Goal: Task Accomplishment & Management: Use online tool/utility

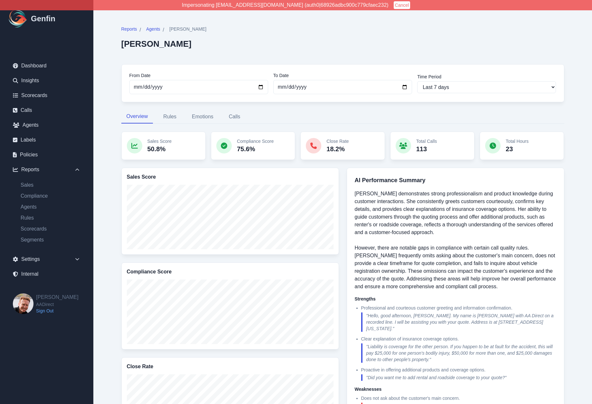
click at [106, 129] on div "Reports / Agents / Graciela Martinez Graciela Martinez From Date 2025-09-21 To …" at bounding box center [343, 331] width 495 height 662
click at [109, 174] on div "Reports / Agents / Graciela Martinez Graciela Martinez From Date 2025-09-21 To …" at bounding box center [343, 331] width 469 height 636
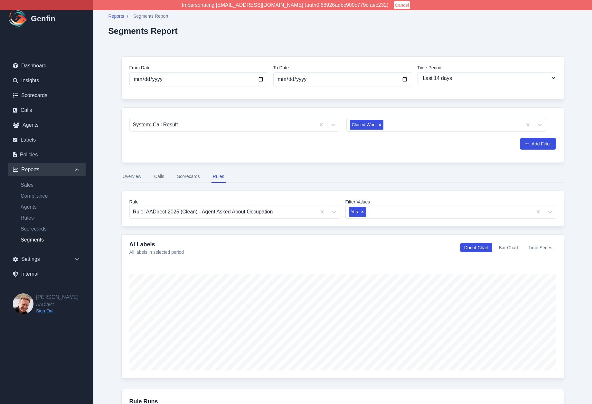
select select "14"
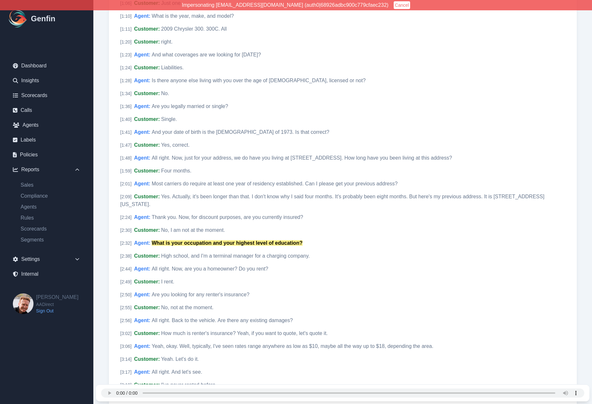
scroll to position [338, 0]
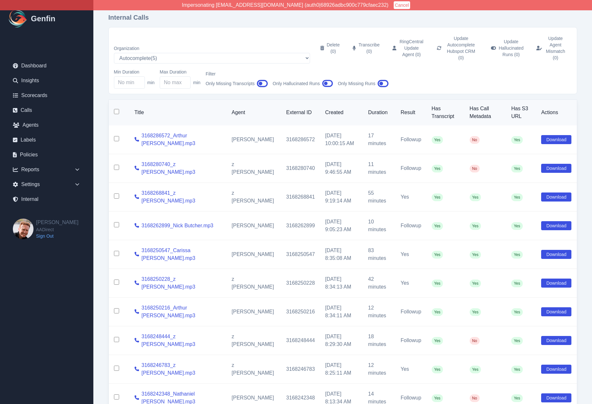
select select "5"
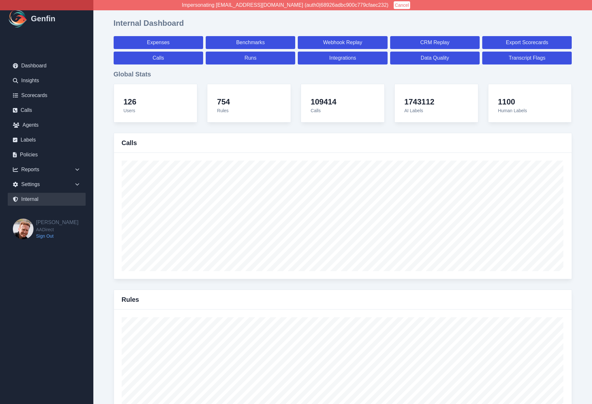
select select "paid"
select select "7"
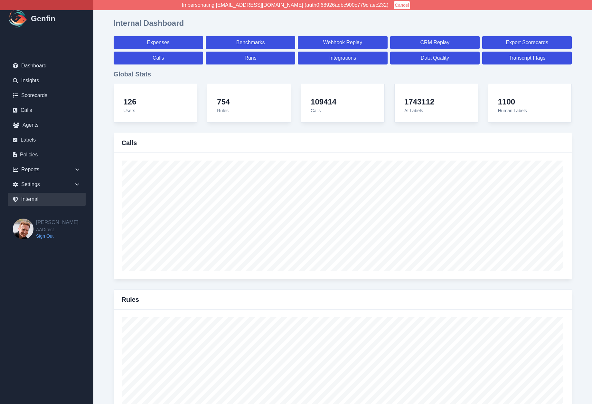
select select "paid"
select select "7"
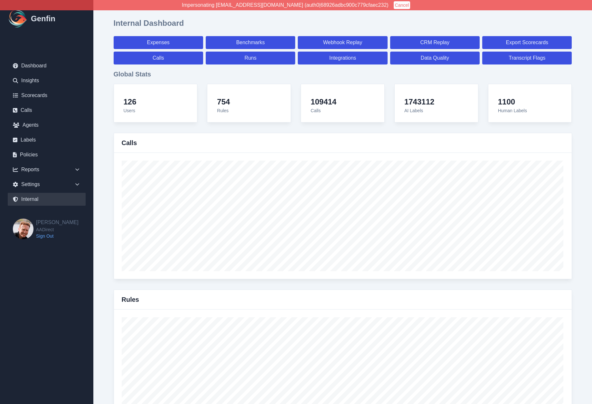
select select "7"
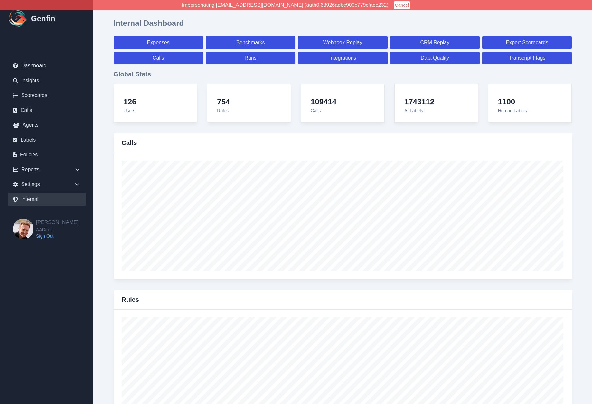
select select "7"
select select "paid"
select select "7"
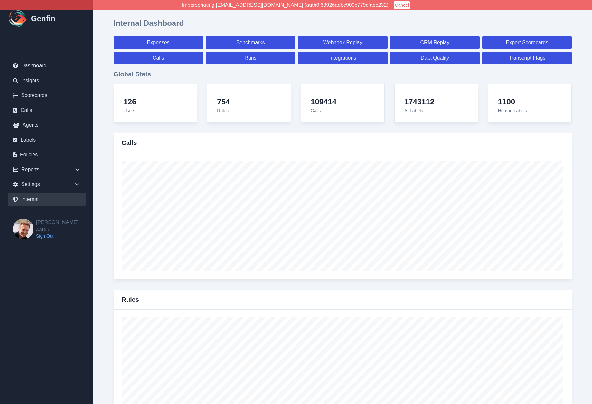
select select "7"
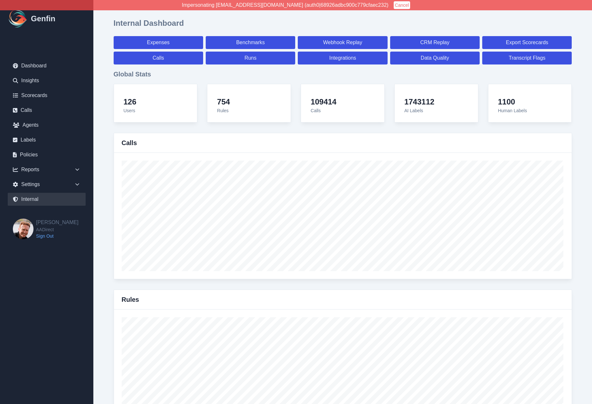
select select "7"
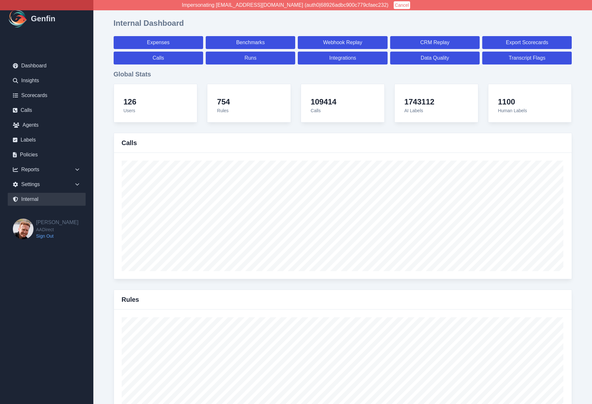
select select "7"
select select "paid"
select select "7"
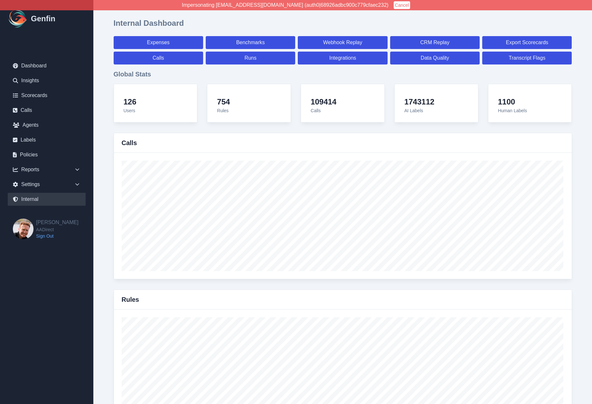
select select "7"
select select "paid"
select select "7"
select select "paid"
select select "7"
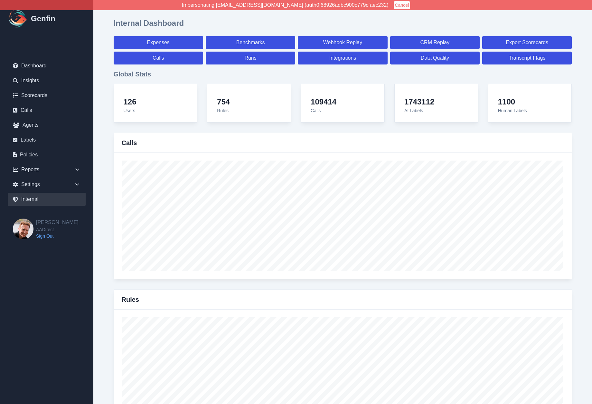
select select "paid"
select select "7"
select select "paid"
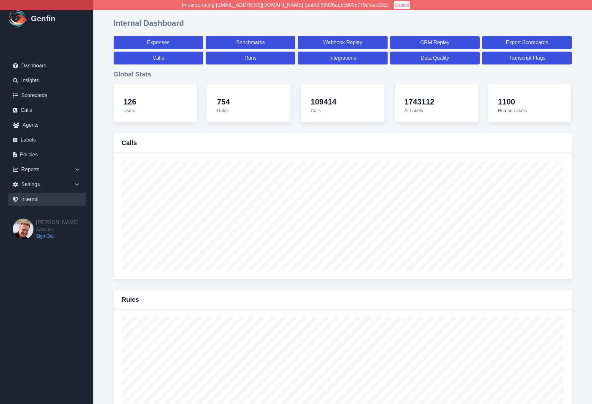
select select "7"
select select "paid"
select select "7"
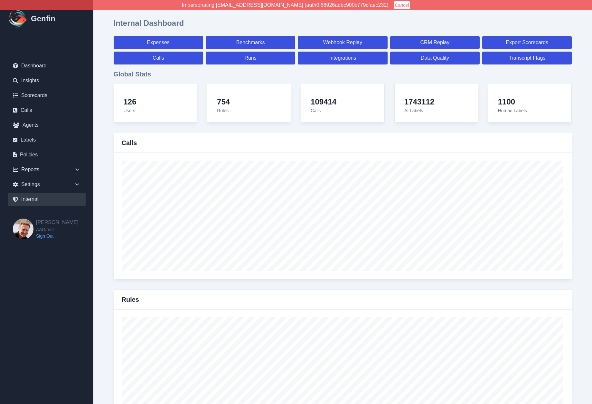
select select "7"
select select "paid"
select select "7"
select select "paid"
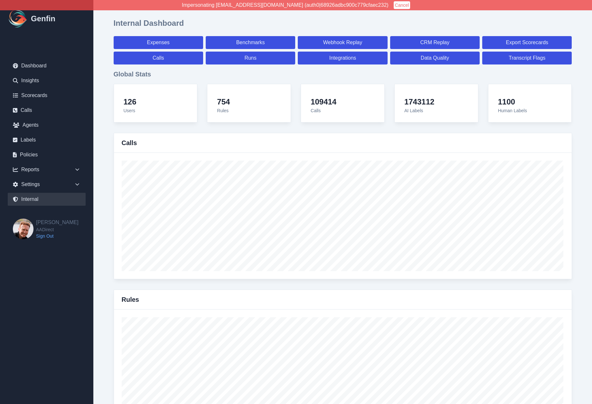
select select "7"
select select "paid"
select select "7"
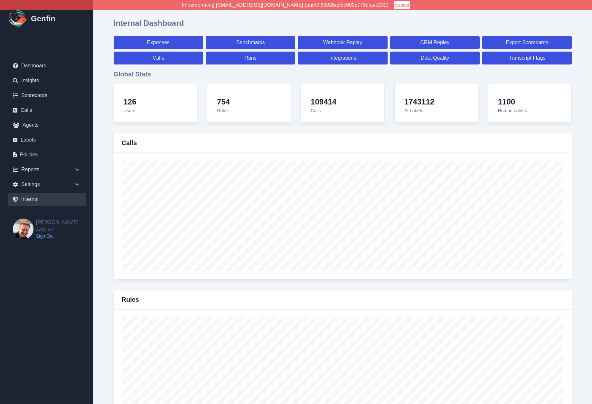
select select "7"
select select "paid"
select select "7"
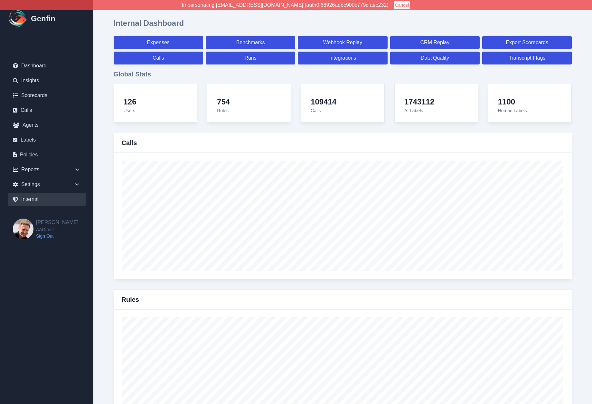
select select "7"
select select "paid"
select select "7"
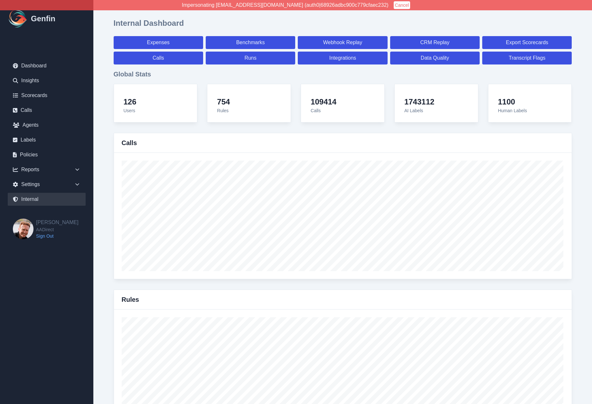
select select "7"
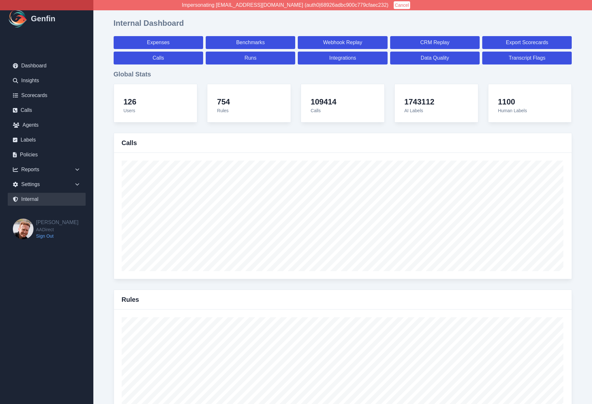
select select "paid"
select select "7"
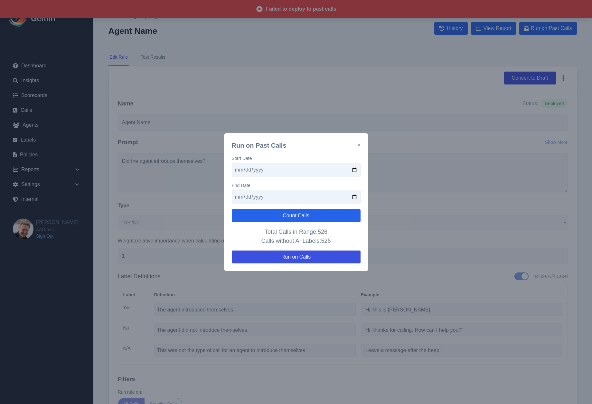
select select "Yes/No"
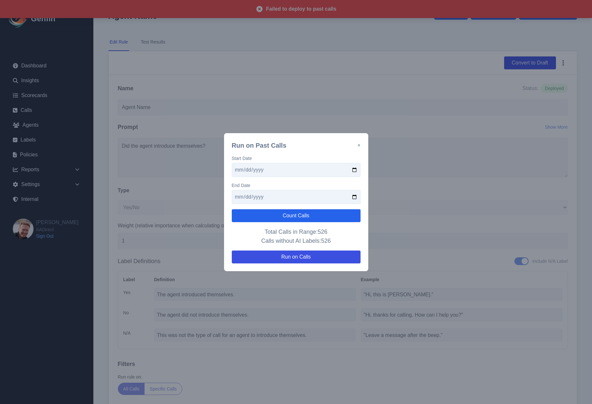
click at [245, 168] on input "2025-09-01" at bounding box center [296, 170] width 129 height 14
type input "2025-09-10"
click at [245, 196] on input "2025-09-15" at bounding box center [296, 197] width 129 height 14
click at [254, 218] on button "Count Calls" at bounding box center [296, 215] width 129 height 13
click at [246, 196] on input "2025-09-21" at bounding box center [296, 197] width 129 height 14
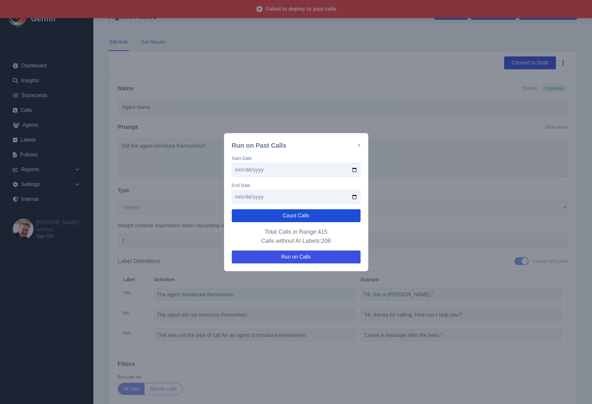
click at [252, 220] on button "Count Calls" at bounding box center [296, 215] width 129 height 13
click at [245, 195] on input "2025-09-25" at bounding box center [296, 197] width 129 height 14
type input "2025-09-26"
click at [248, 214] on button "Count Calls" at bounding box center [296, 215] width 129 height 13
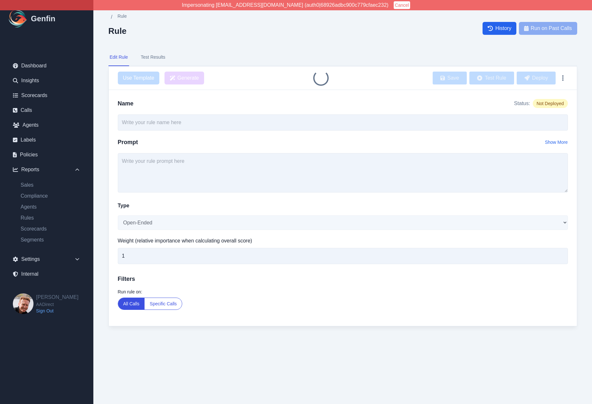
type input "Agent Name"
select select "Yes/No"
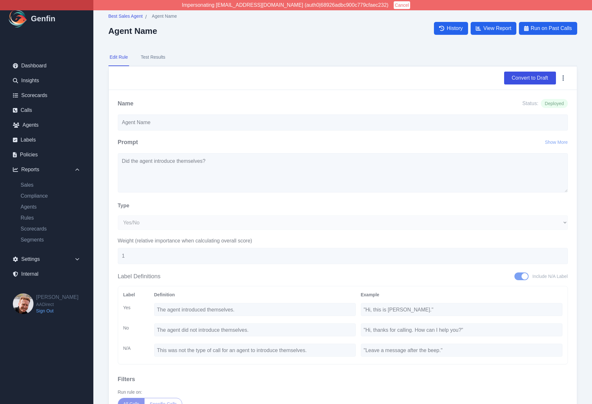
click at [316, 60] on nav "Edit Rule Test Results" at bounding box center [343, 57] width 469 height 17
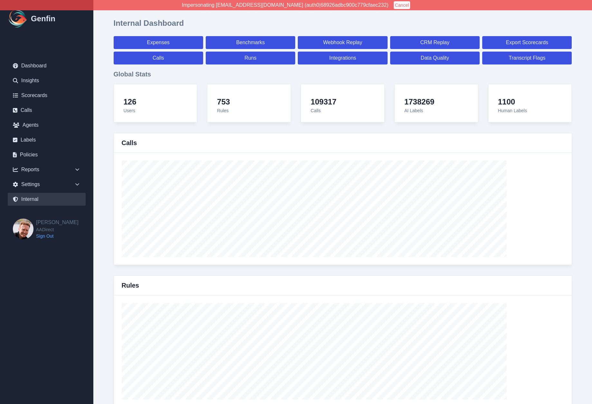
select select "paid"
select select "7"
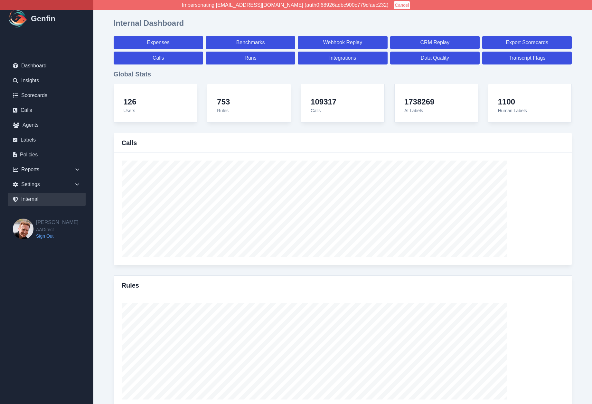
select select "paid"
select select "7"
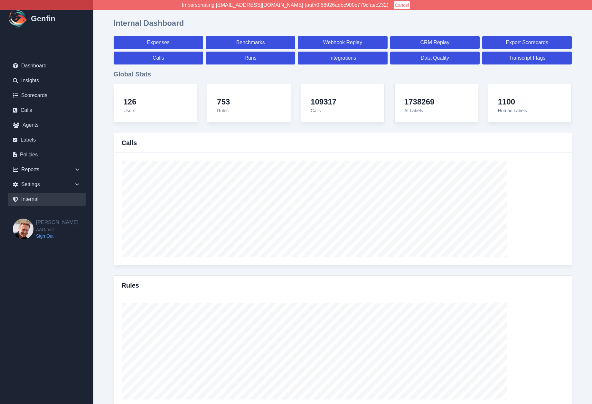
select select "7"
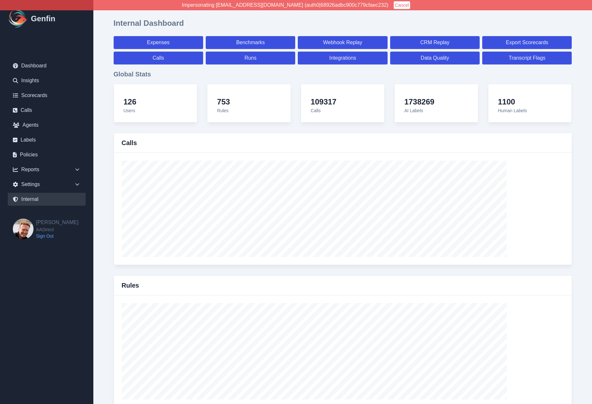
select select "7"
select select "paid"
select select "7"
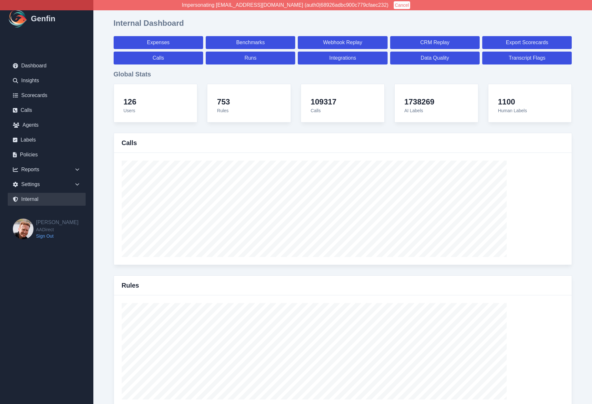
select select "7"
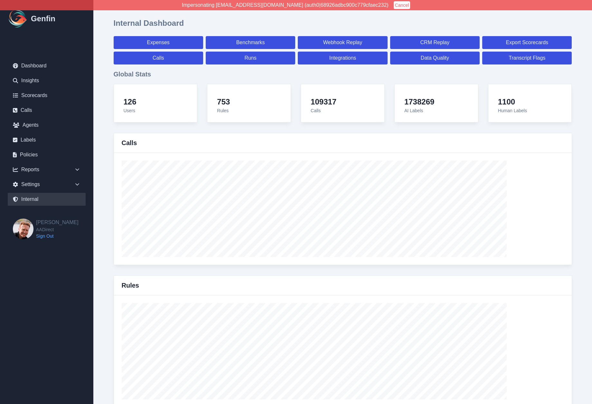
select select "7"
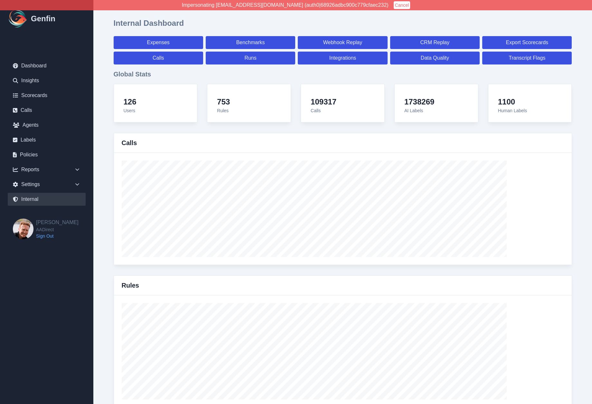
select select "7"
select select "paid"
select select "7"
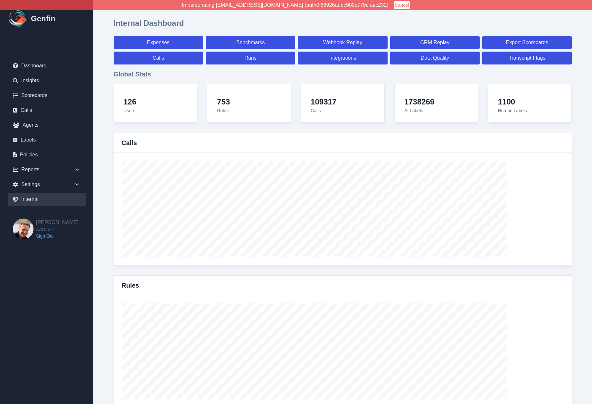
select select "7"
select select "paid"
select select "7"
select select "paid"
select select "7"
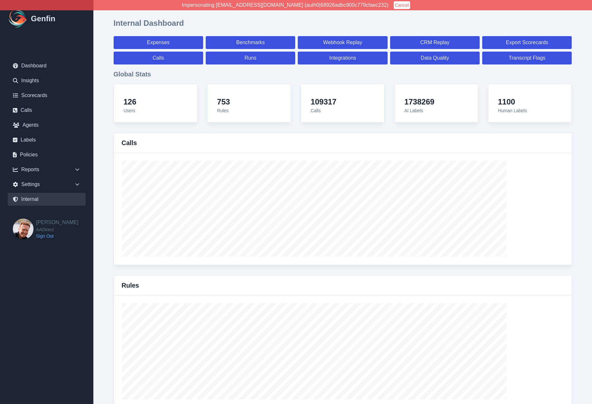
select select "paid"
select select "7"
select select "paid"
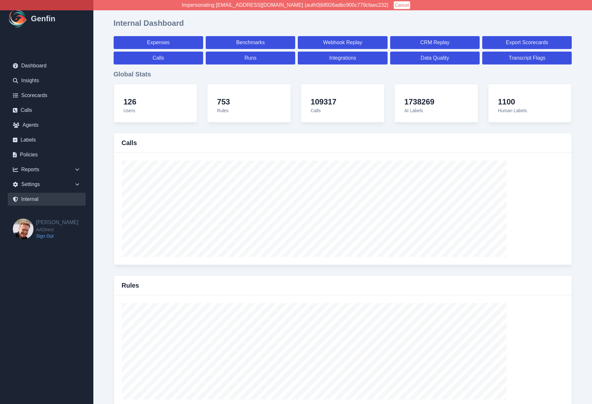
select select "7"
select select "paid"
select select "7"
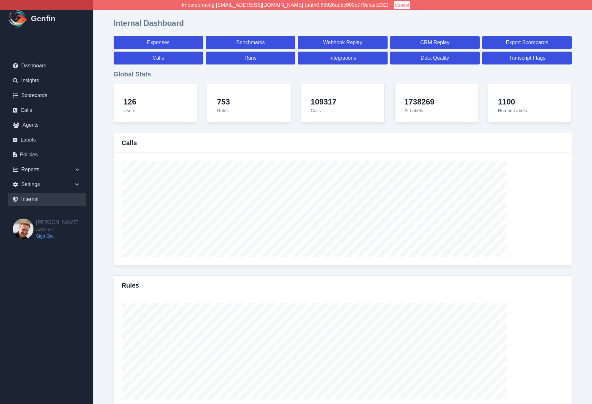
select select "7"
select select "paid"
select select "7"
select select "paid"
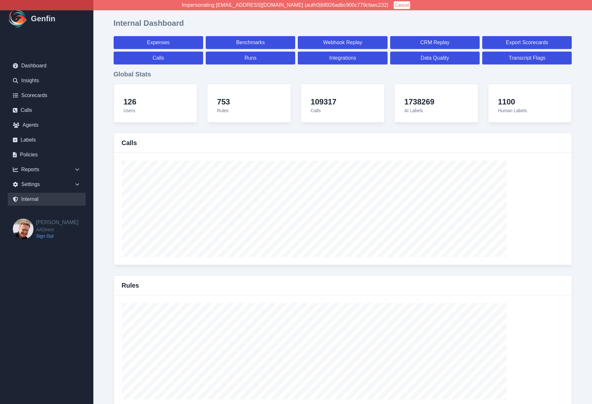
select select "7"
select select "paid"
select select "7"
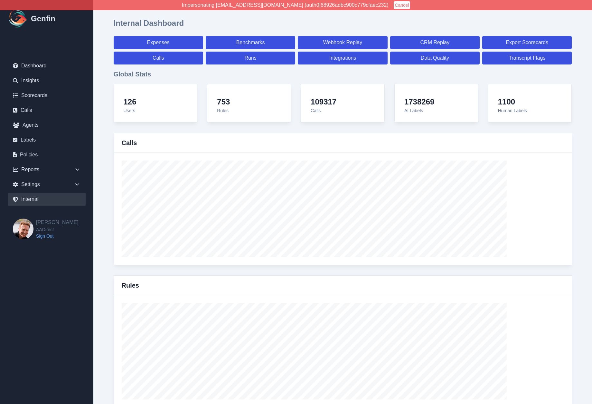
select select "7"
select select "paid"
select select "7"
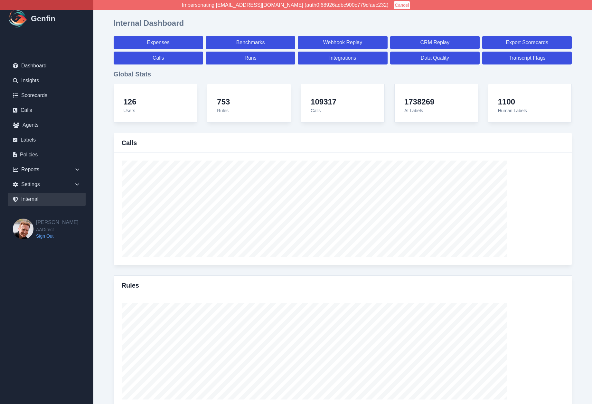
select select "7"
select select "paid"
select select "7"
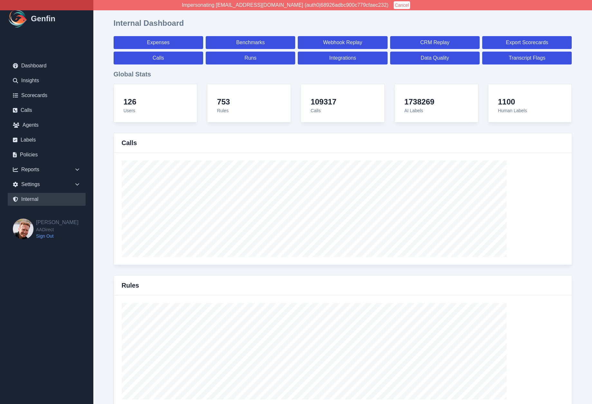
select select "7"
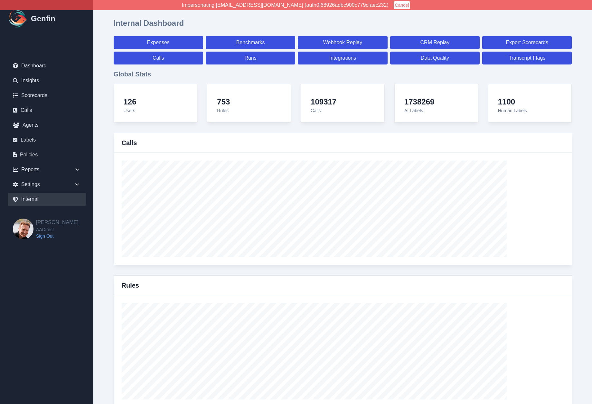
select select "paid"
select select "7"
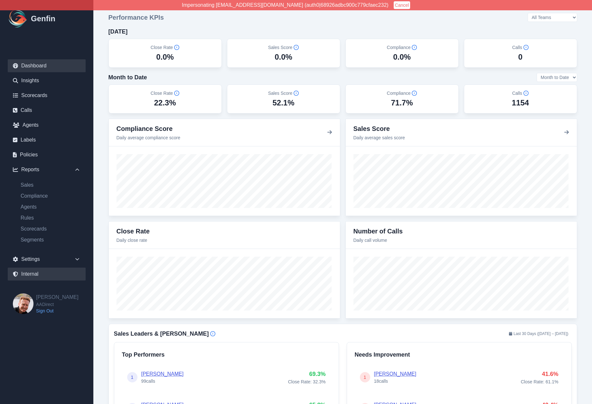
click at [31, 272] on link "Internal" at bounding box center [47, 273] width 78 height 13
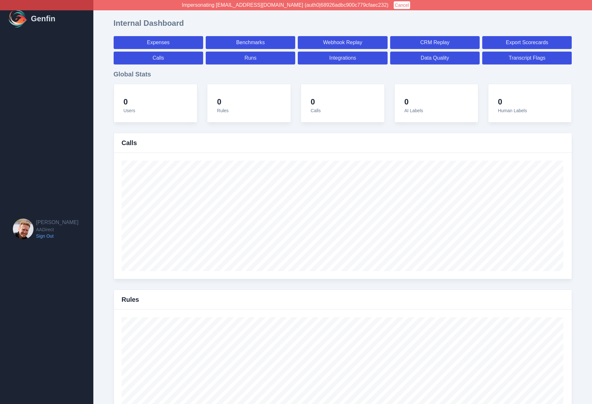
select select "paid"
select select "7"
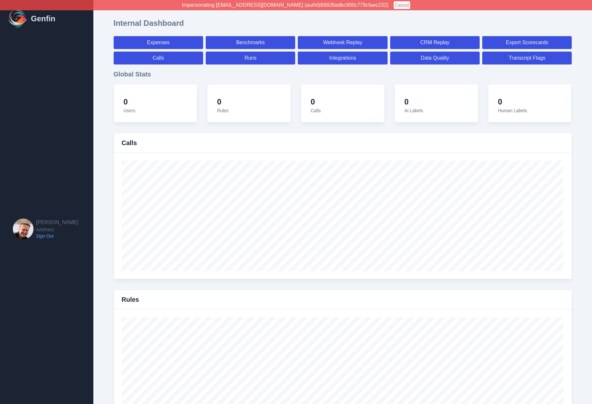
select select "paid"
select select "7"
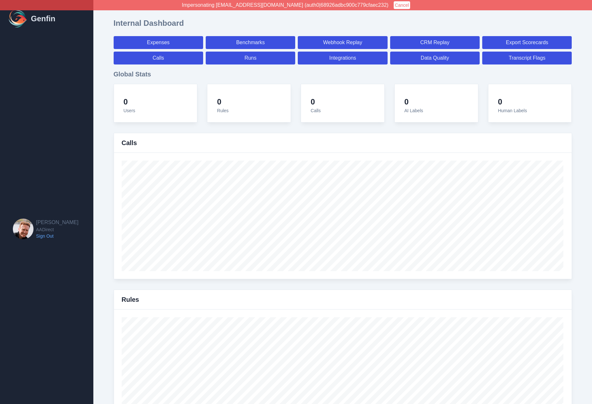
select select "7"
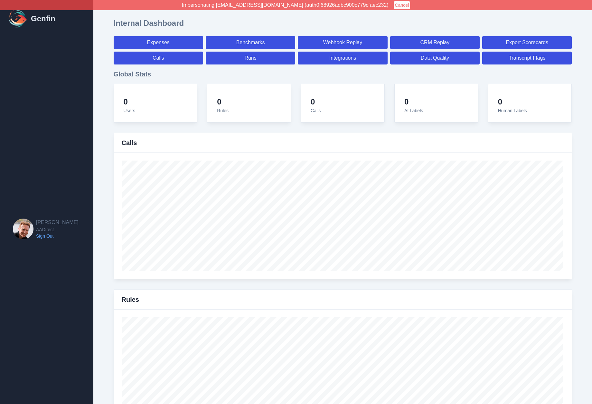
select select "7"
select select "paid"
select select "7"
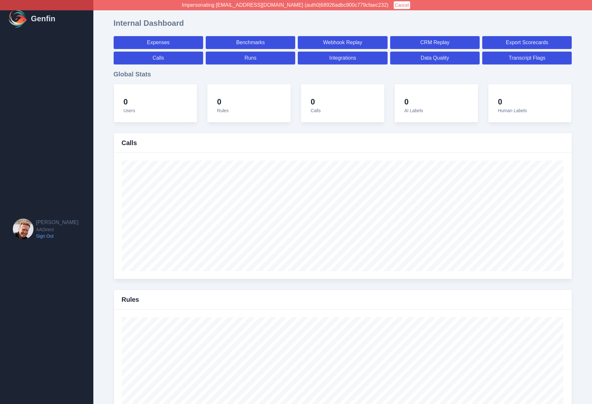
select select "7"
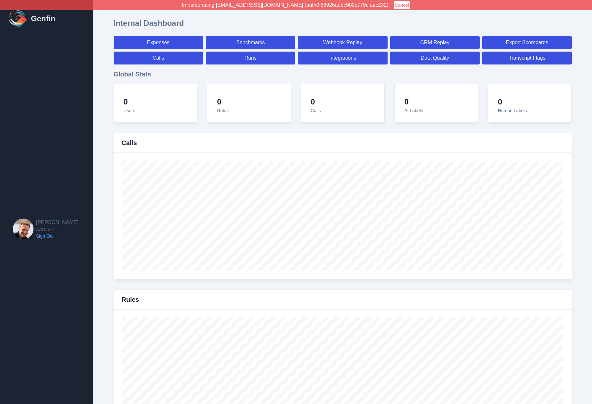
select select "7"
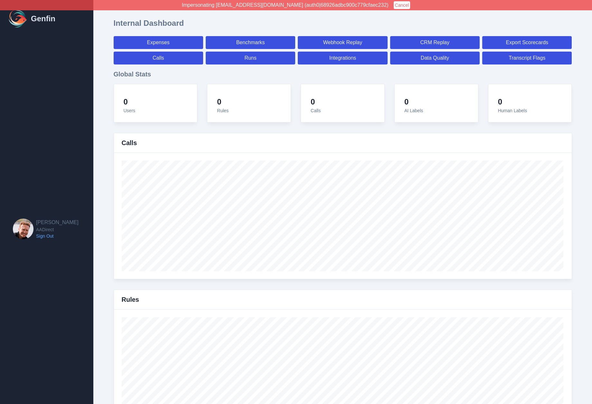
select select "7"
select select "paid"
select select "7"
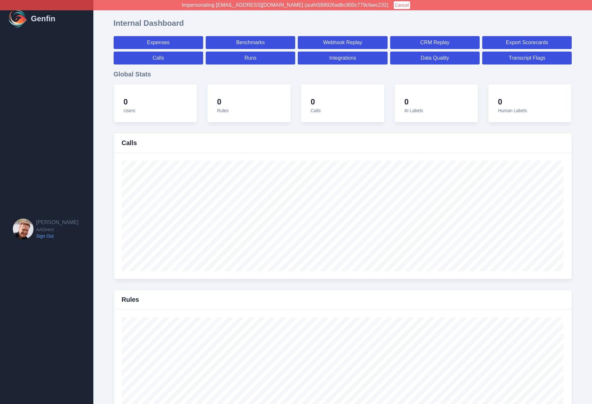
select select "7"
select select "paid"
select select "7"
select select "paid"
select select "7"
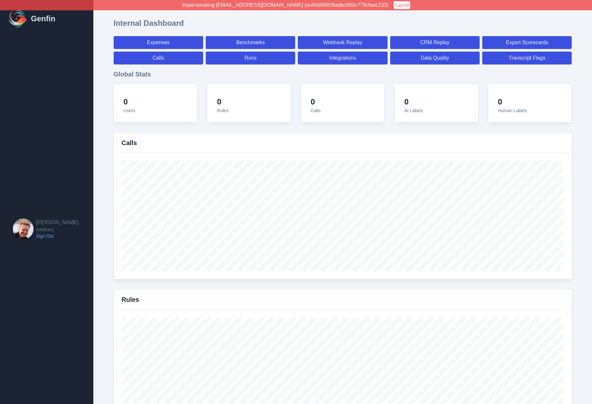
select select "paid"
select select "7"
select select "paid"
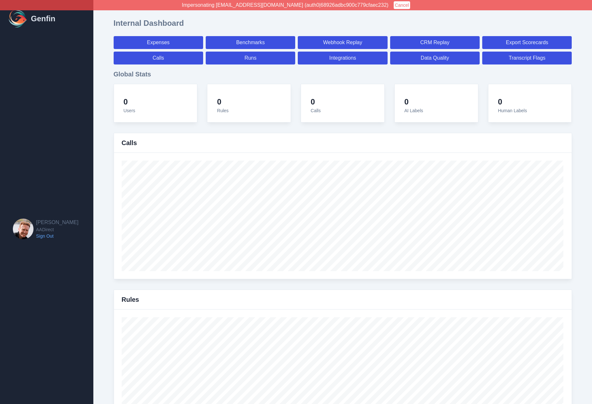
select select "7"
select select "paid"
select select "7"
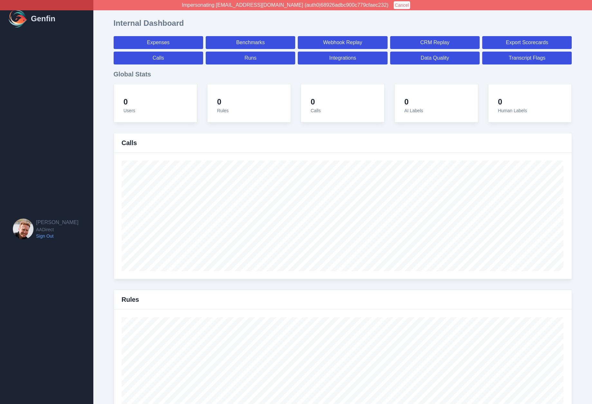
select select "7"
select select "paid"
select select "7"
select select "paid"
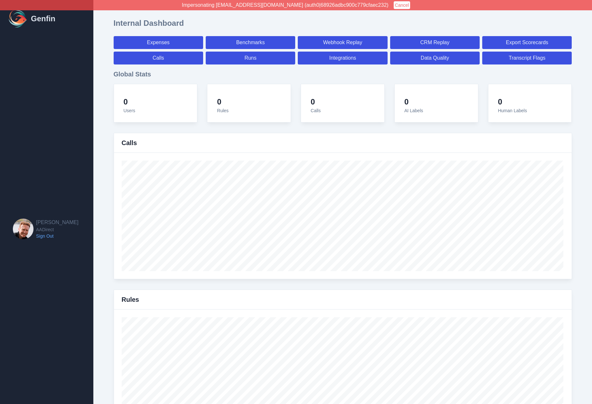
select select "7"
select select "paid"
select select "7"
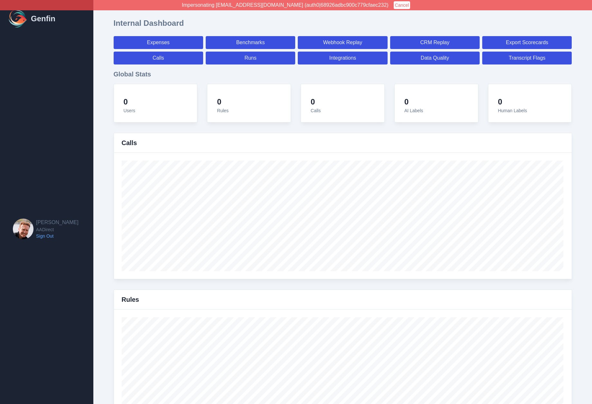
select select "7"
select select "paid"
select select "7"
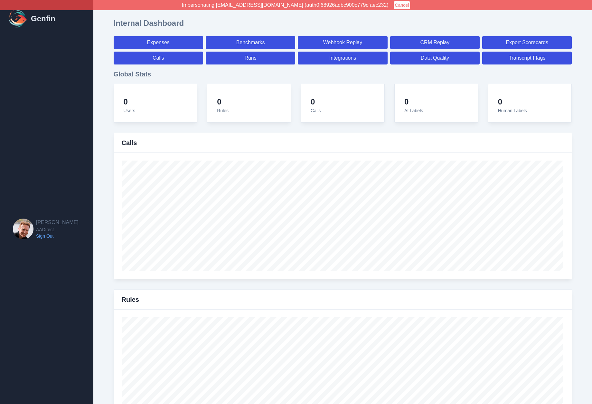
select select "7"
select select "paid"
select select "7"
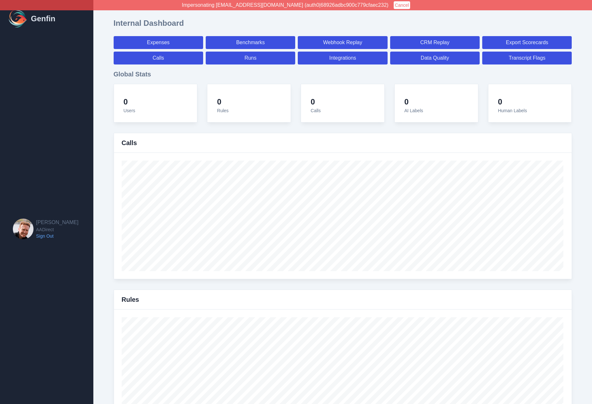
select select "7"
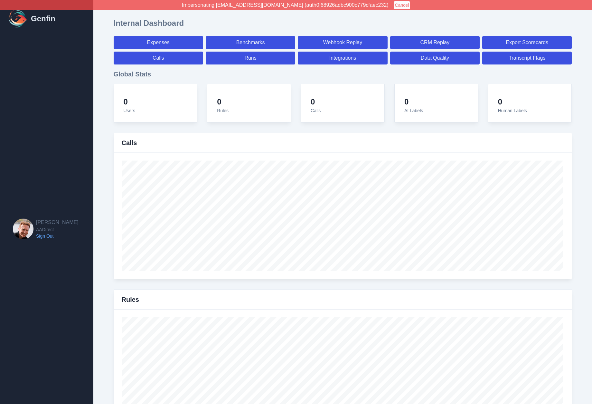
select select "paid"
select select "7"
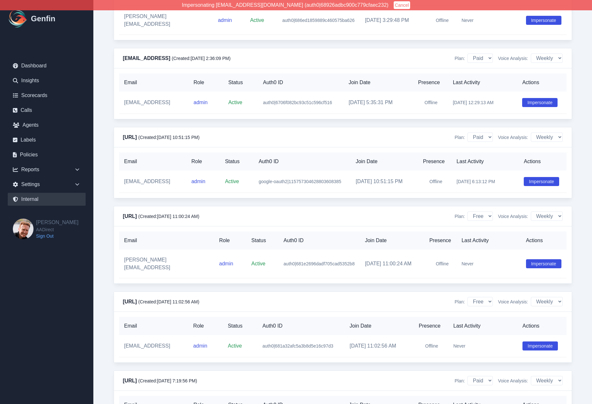
scroll to position [7373, 0]
